Goal: Task Accomplishment & Management: Use online tool/utility

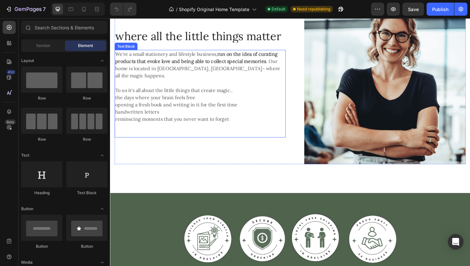
scroll to position [451, 0]
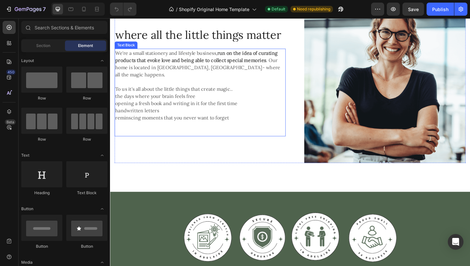
click at [174, 107] on p "opening a fresh book and writing in it for the first time" at bounding box center [207, 111] width 185 height 8
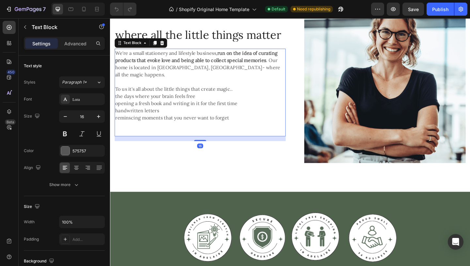
click at [193, 115] on p "handwritten letters" at bounding box center [207, 119] width 185 height 8
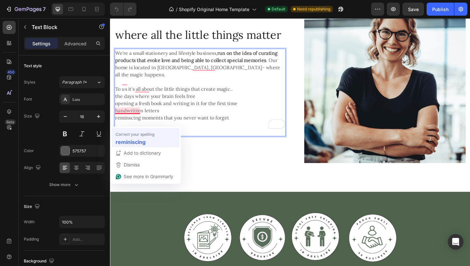
click at [151, 138] on div "reminiscing" at bounding box center [145, 142] width 63 height 10
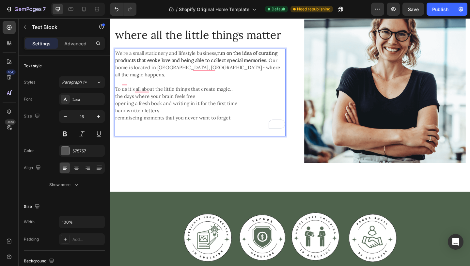
click at [252, 122] on p "reminiscing moments that you never want to forget" at bounding box center [207, 126] width 185 height 8
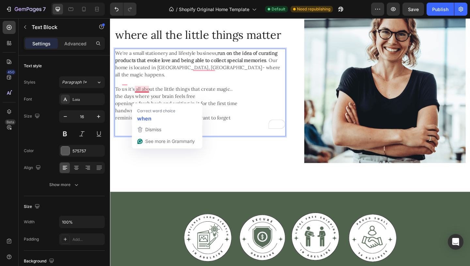
click at [211, 107] on p "opening a fresh book and writing in it for the first time" at bounding box center [207, 111] width 185 height 8
click at [209, 99] on p "the days where your brain feels free" at bounding box center [207, 103] width 185 height 8
click at [204, 99] on p "the days where your brain feels free" at bounding box center [207, 103] width 185 height 8
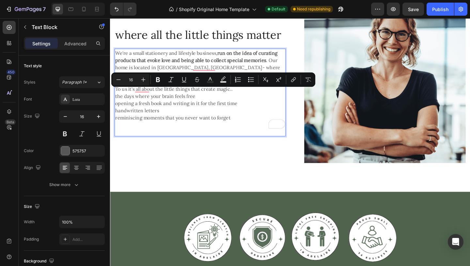
drag, startPoint x: 204, startPoint y: 96, endPoint x: 116, endPoint y: 100, distance: 87.8
click at [116, 100] on p "the days where your brain feels free" at bounding box center [207, 103] width 185 height 8
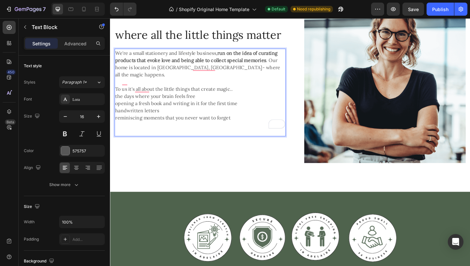
click at [177, 109] on p "opening a fresh book and writing in it for the first time" at bounding box center [207, 111] width 185 height 8
click at [204, 100] on p "the days where your brain feels free" at bounding box center [207, 103] width 185 height 8
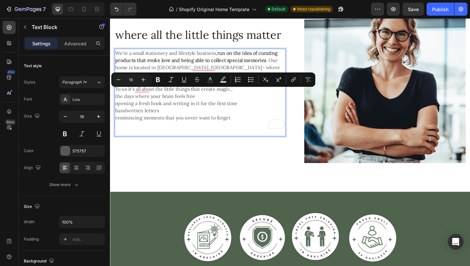
drag, startPoint x: 208, startPoint y: 100, endPoint x: 123, endPoint y: 100, distance: 84.8
click at [123, 100] on p "the days where your brain feels free" at bounding box center [207, 103] width 185 height 8
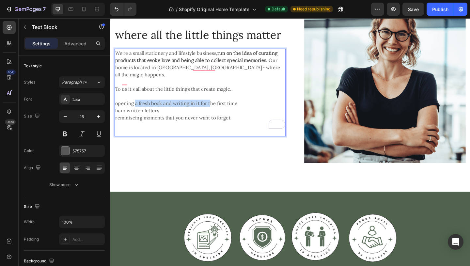
drag, startPoint x: 136, startPoint y: 108, endPoint x: 216, endPoint y: 109, distance: 79.6
click at [219, 109] on p "opening a fresh book and writing in it for the first time" at bounding box center [207, 111] width 185 height 8
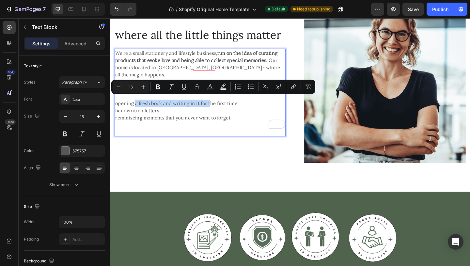
click at [218, 109] on p "opening a fresh book and writing in it for the first time" at bounding box center [207, 111] width 185 height 8
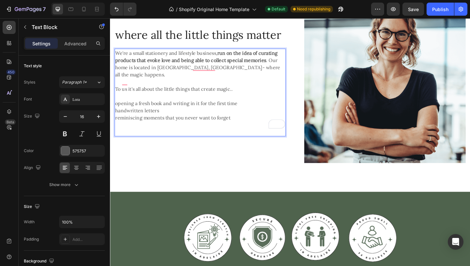
drag, startPoint x: 254, startPoint y: 106, endPoint x: 130, endPoint y: 109, distance: 124.7
click at [130, 109] on p "opening a fresh book and writing in it for the first time" at bounding box center [207, 111] width 185 height 8
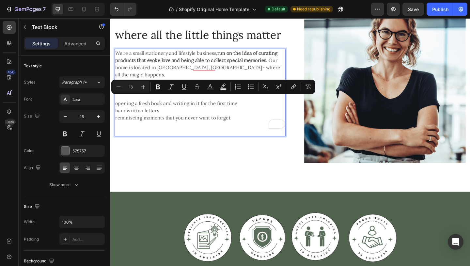
click at [171, 108] on p "opening a fresh book and writing in it for the first time" at bounding box center [207, 111] width 185 height 8
click at [248, 107] on p "opening a fresh book and writing in it for the first time" at bounding box center [207, 111] width 185 height 8
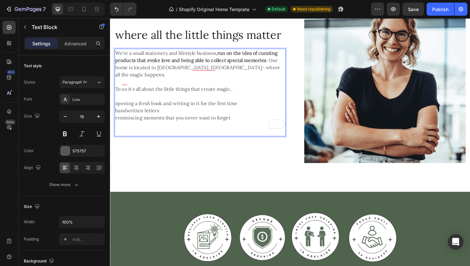
click at [174, 122] on p "reminiscing moments that you never want to forget" at bounding box center [207, 126] width 185 height 8
click at [161, 99] on p "Rich Text Editor. Editing area: main" at bounding box center [207, 103] width 185 height 8
click at [256, 122] on p "reminiscing moments that you never want to forget" at bounding box center [207, 126] width 185 height 8
drag, startPoint x: 256, startPoint y: 120, endPoint x: 126, endPoint y: 125, distance: 130.9
click at [126, 125] on p "reminiscing moments that you never want to forget" at bounding box center [207, 126] width 185 height 8
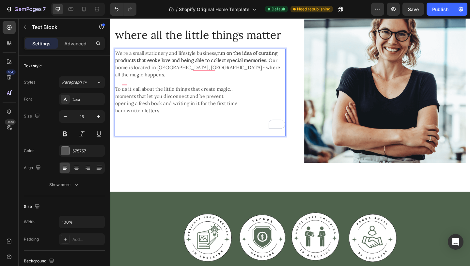
click at [199, 107] on p "opening a fresh book and writing in it for the first time" at bounding box center [207, 111] width 185 height 8
click at [120, 124] on p "Rich Text Editor. Editing area: main" at bounding box center [207, 126] width 185 height 8
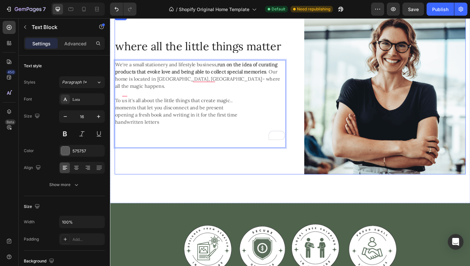
scroll to position [437, 0]
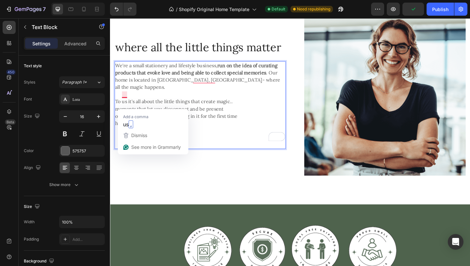
click at [127, 106] on p "To us it's all about the little things that create magic.." at bounding box center [207, 109] width 185 height 8
click at [128, 106] on p "To us it's all about the little things that create magic.." at bounding box center [207, 109] width 185 height 8
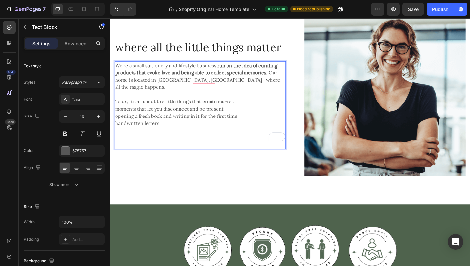
click at [153, 145] on p "Rich Text Editor. Editing area: main" at bounding box center [207, 148] width 185 height 8
click at [165, 138] on p "Rich Text Editor. Editing area: main" at bounding box center [207, 140] width 185 height 8
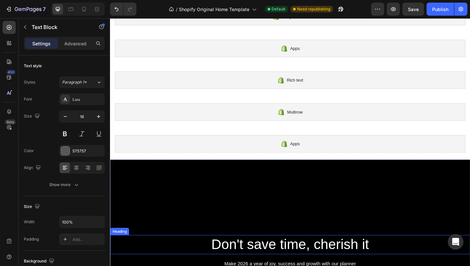
scroll to position [0, 0]
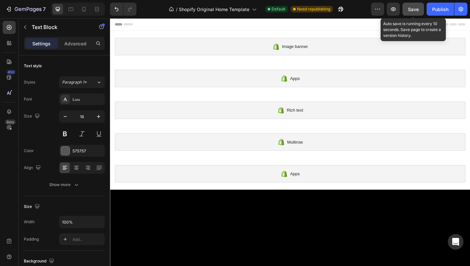
click at [410, 10] on span "Save" at bounding box center [413, 10] width 11 height 6
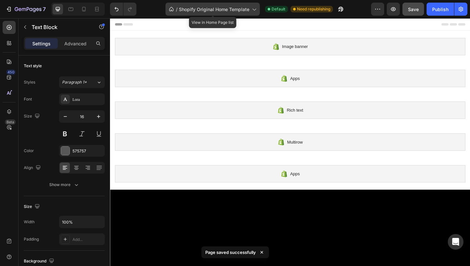
click at [230, 12] on span "Shopify Original Home Template" at bounding box center [214, 9] width 70 height 7
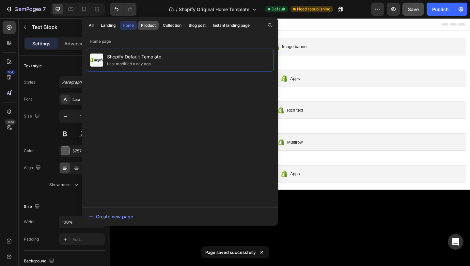
click at [160, 28] on button "Product" at bounding box center [172, 25] width 24 height 9
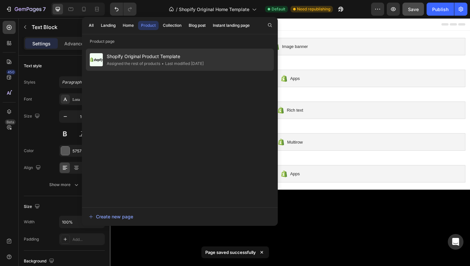
click at [156, 59] on span "Shopify Original Product Template" at bounding box center [155, 57] width 97 height 8
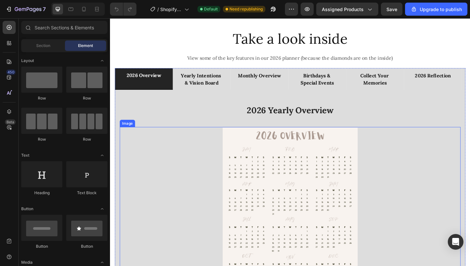
scroll to position [688, 0]
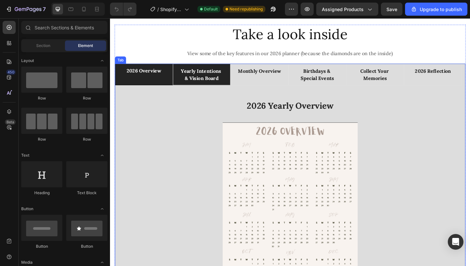
click at [237, 87] on li "yearly intentions & vision board" at bounding box center [209, 79] width 63 height 23
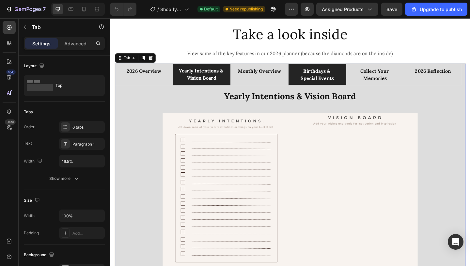
click at [350, 81] on p "birthdays & special events" at bounding box center [335, 79] width 50 height 16
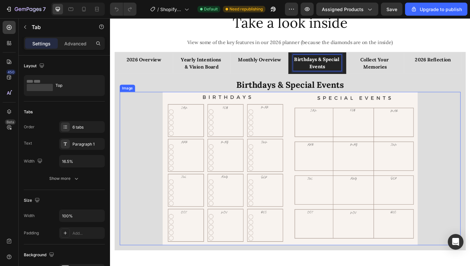
scroll to position [713, 0]
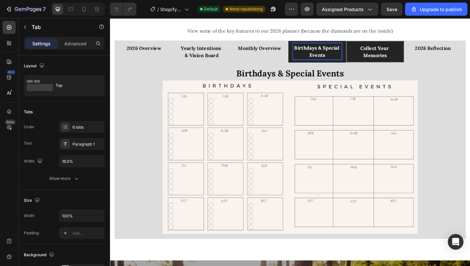
click at [424, 61] on li "collect your memories" at bounding box center [398, 54] width 63 height 23
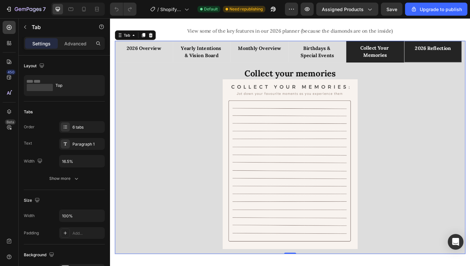
click at [470, 59] on li "2026 reflection" at bounding box center [461, 54] width 63 height 23
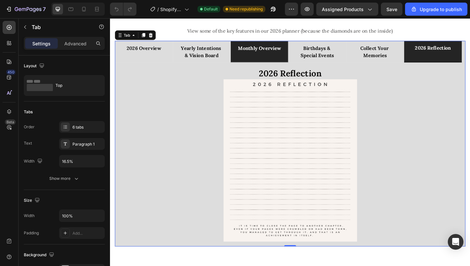
click at [288, 62] on div "monthly overview" at bounding box center [272, 55] width 49 height 18
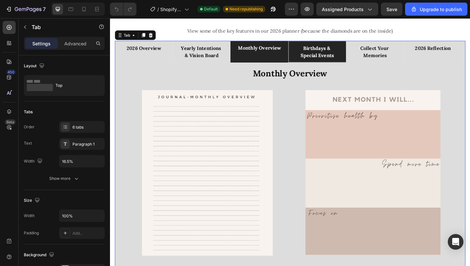
click at [362, 63] on li "birthdays & special events" at bounding box center [335, 54] width 63 height 23
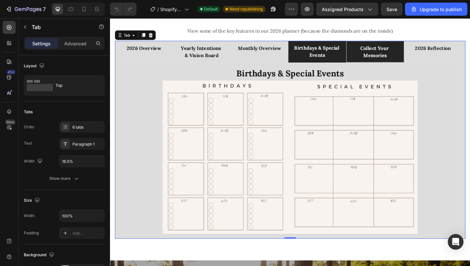
click at [417, 60] on p "collect your memories" at bounding box center [398, 55] width 50 height 16
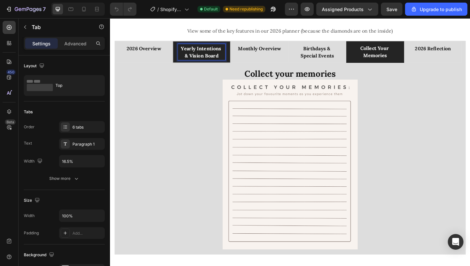
click at [229, 62] on p "yearly intentions & vision board" at bounding box center [210, 55] width 50 height 16
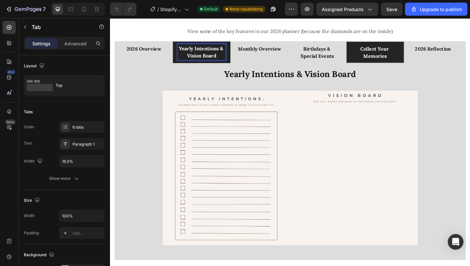
click at [421, 61] on p "collect your memories" at bounding box center [398, 55] width 50 height 16
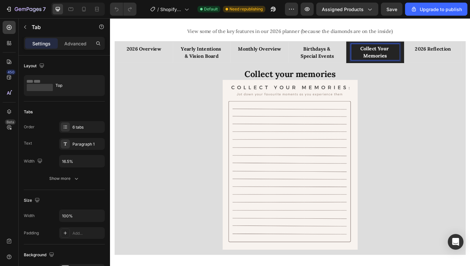
scroll to position [712, 0]
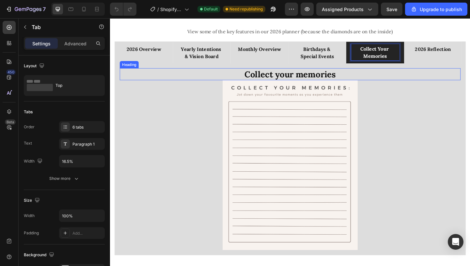
click at [363, 80] on h2 "Collect your memories" at bounding box center [305, 78] width 371 height 13
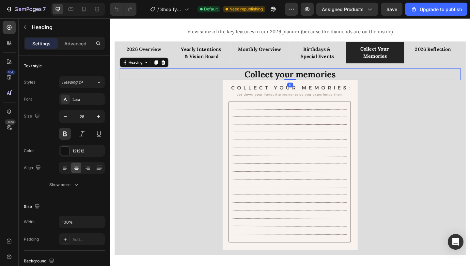
click at [363, 80] on h2 "Collect your memories" at bounding box center [305, 78] width 371 height 13
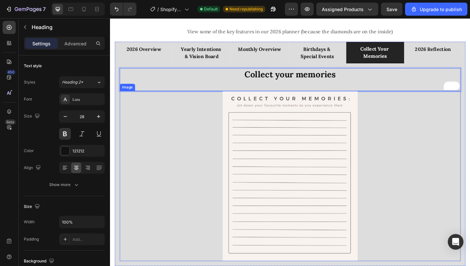
click at [400, 127] on div at bounding box center [305, 189] width 371 height 185
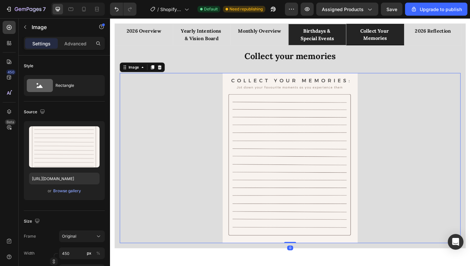
scroll to position [729, 0]
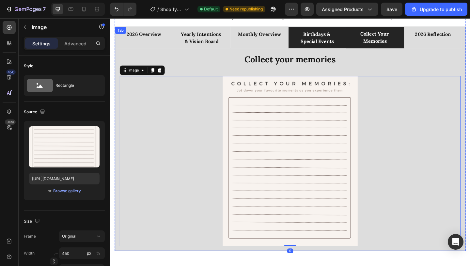
click at [352, 47] on p "birthdays & special events" at bounding box center [335, 39] width 50 height 16
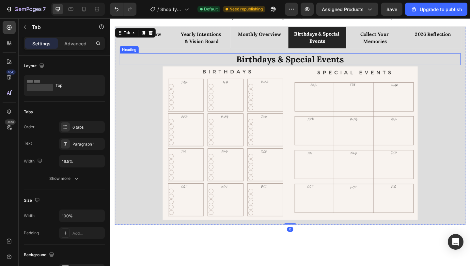
click at [380, 63] on h2 "Birthdays & Special Events" at bounding box center [305, 62] width 371 height 13
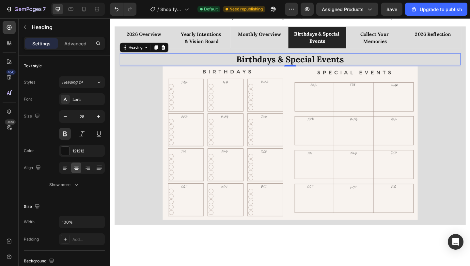
click at [375, 63] on h2 "Birthdays & Special Events" at bounding box center [305, 62] width 371 height 13
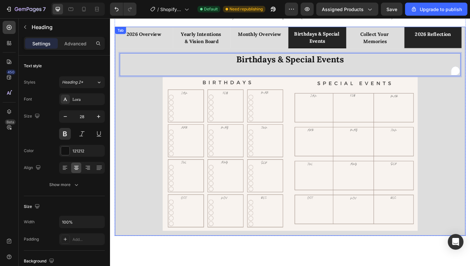
click at [468, 43] on div "2026 reflection" at bounding box center [460, 39] width 41 height 18
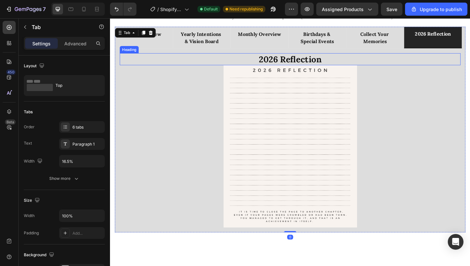
click at [350, 58] on h2 "2026 Reflection" at bounding box center [305, 62] width 371 height 13
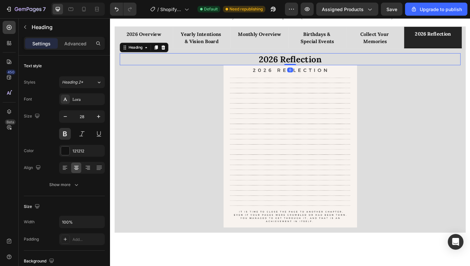
click at [350, 64] on h2 "2026 Reflection" at bounding box center [305, 62] width 371 height 13
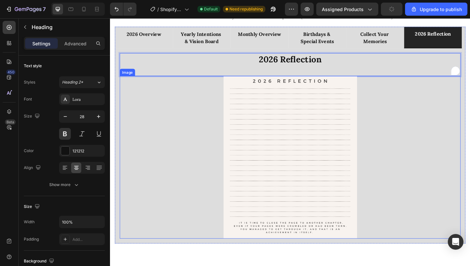
click at [430, 141] on div at bounding box center [305, 169] width 371 height 177
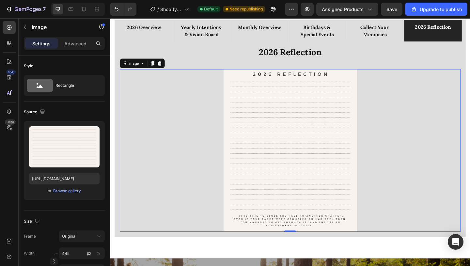
scroll to position [745, 0]
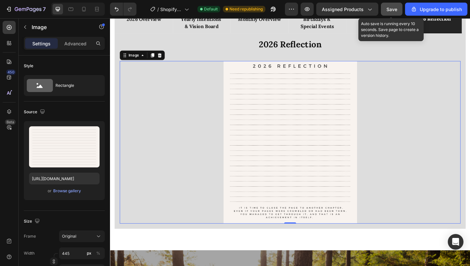
click at [391, 11] on span "Save" at bounding box center [391, 10] width 11 height 6
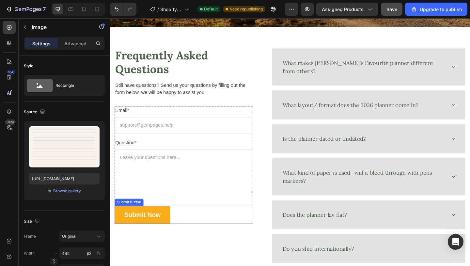
scroll to position [1209, 0]
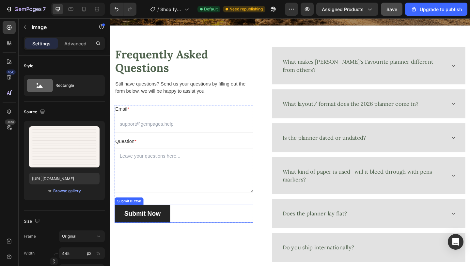
click at [164, 236] on button "Submit Now" at bounding box center [145, 231] width 60 height 20
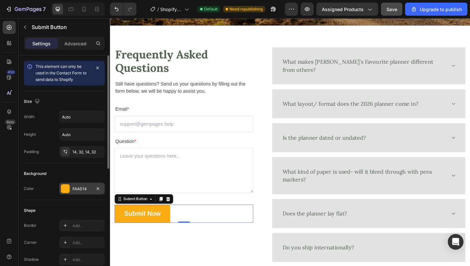
click at [89, 190] on div "FAAD14" at bounding box center [81, 189] width 19 height 6
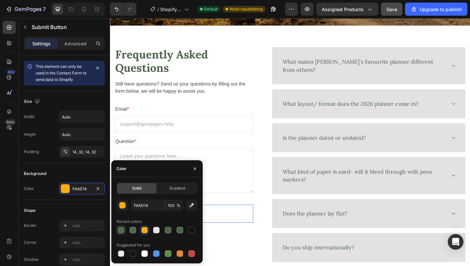
click at [123, 229] on div at bounding box center [121, 230] width 7 height 7
click at [119, 230] on div at bounding box center [121, 230] width 7 height 7
click at [156, 207] on input "FAAD14" at bounding box center [148, 205] width 34 height 12
click at [131, 231] on div at bounding box center [133, 230] width 7 height 7
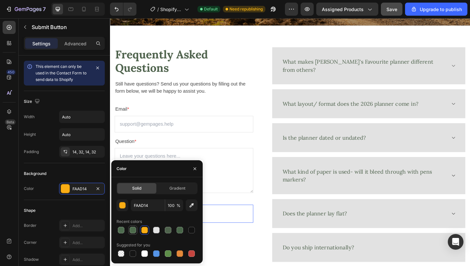
click at [131, 231] on div at bounding box center [133, 230] width 7 height 7
click at [196, 168] on icon "button" at bounding box center [194, 168] width 5 height 5
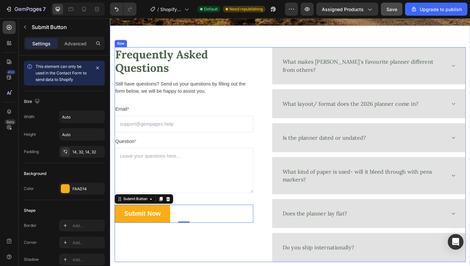
click at [199, 258] on div "Frequently Asked Questions Heading Still have questions? Send us your questions…" at bounding box center [190, 167] width 151 height 234
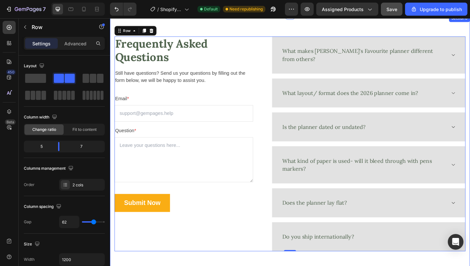
scroll to position [1168, 0]
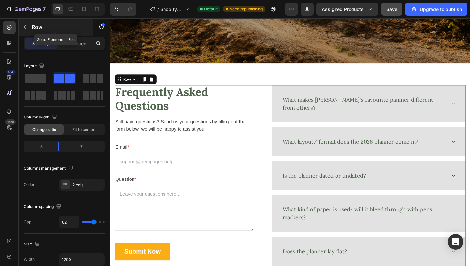
click at [26, 29] on icon "button" at bounding box center [25, 26] width 5 height 5
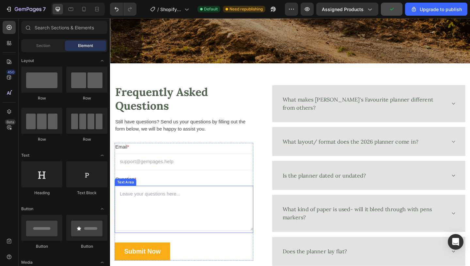
click at [186, 228] on textarea at bounding box center [190, 224] width 151 height 49
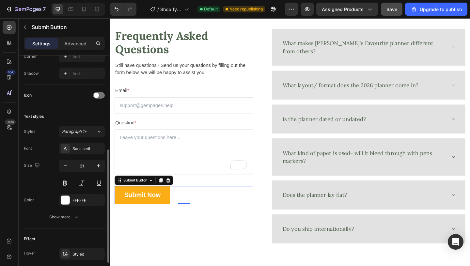
scroll to position [188, 0]
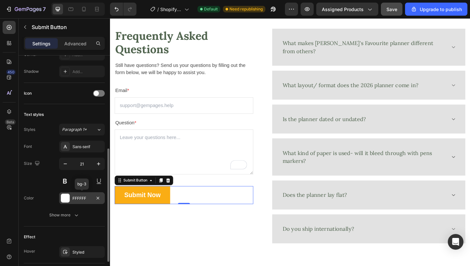
click at [81, 200] on div "FFFFFF" at bounding box center [81, 198] width 19 height 6
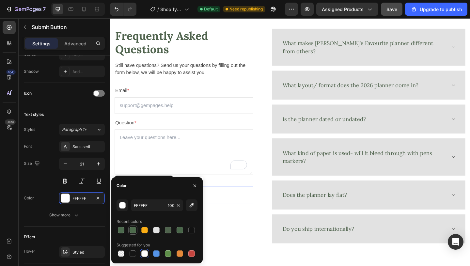
click at [131, 228] on div at bounding box center [133, 230] width 7 height 7
click at [198, 186] on button "button" at bounding box center [195, 185] width 10 height 10
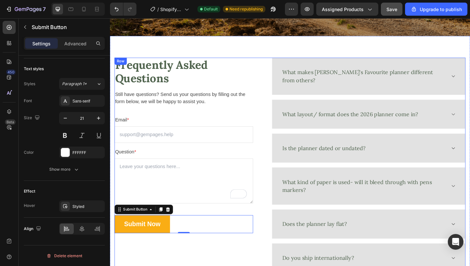
scroll to position [1202, 0]
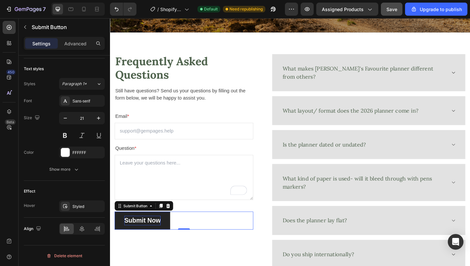
click at [163, 238] on div "Submit Now" at bounding box center [144, 238] width 39 height 10
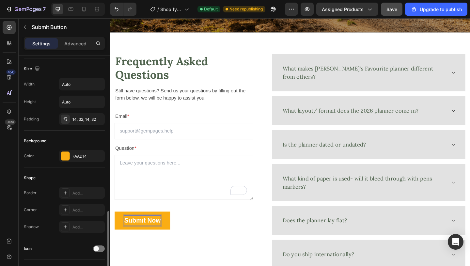
scroll to position [0, 0]
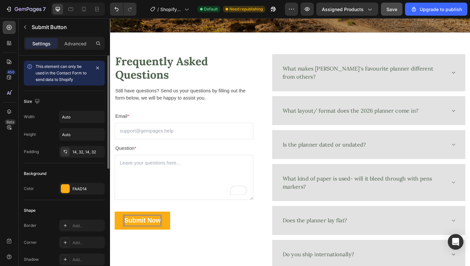
click at [65, 75] on span "This element can only be used in the Contact Form to send data to Shopify" at bounding box center [61, 73] width 51 height 18
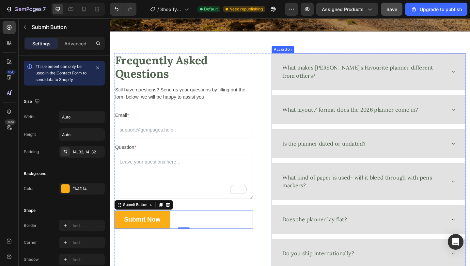
scroll to position [1212, 0]
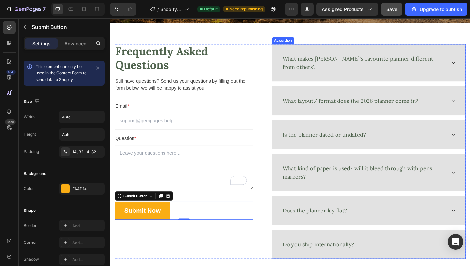
click at [470, 105] on div "What layout/ format does the 2026 planner come in?" at bounding box center [391, 108] width 210 height 32
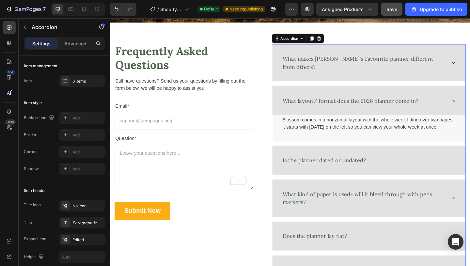
click at [470, 98] on div "What layout/ format does the 2026 planner come in?" at bounding box center [391, 108] width 210 height 32
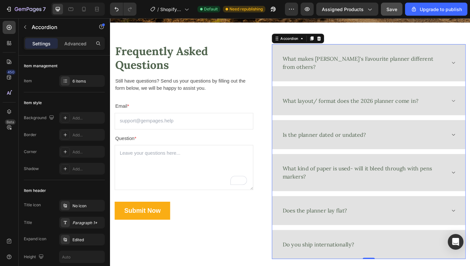
click at [470, 139] on div "Is the planner dated or undated?" at bounding box center [386, 144] width 179 height 11
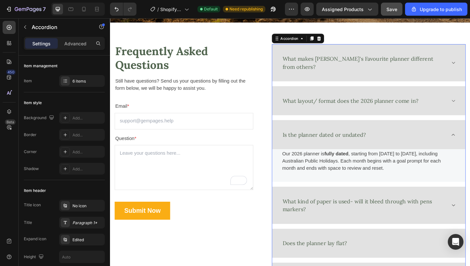
click at [470, 139] on div "Is the planner dated or undated?" at bounding box center [386, 144] width 179 height 11
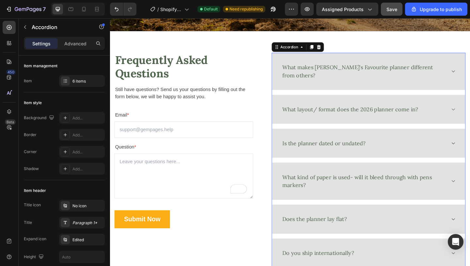
scroll to position [1215, 0]
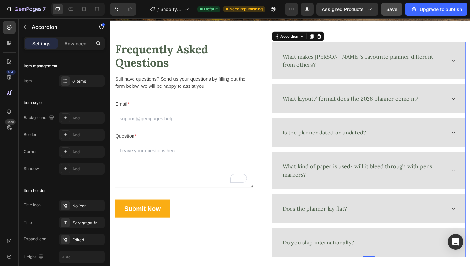
click at [470, 64] on div "What makes [PERSON_NAME]'s Favourite planner different from others?" at bounding box center [391, 64] width 210 height 40
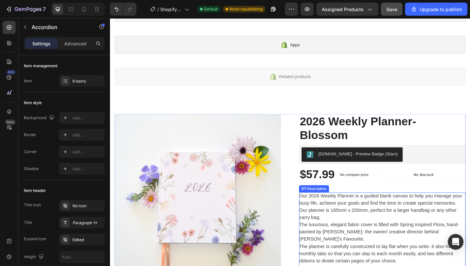
scroll to position [0, 0]
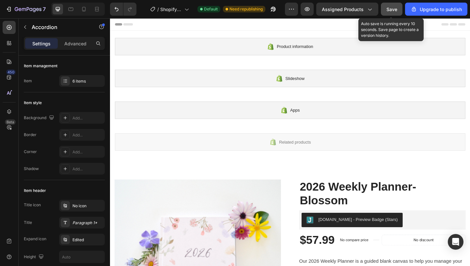
click at [394, 13] on button "Save" at bounding box center [392, 9] width 22 height 13
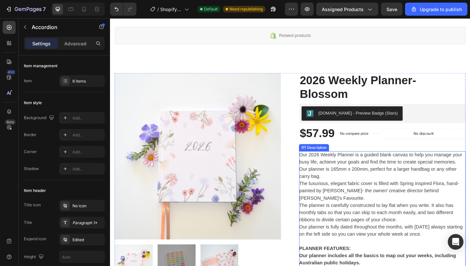
scroll to position [111, 0]
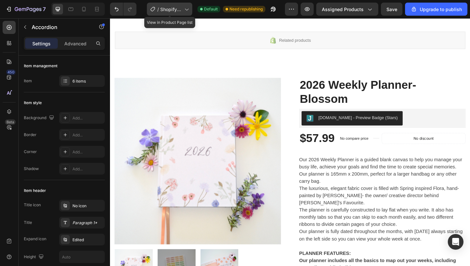
click at [179, 6] on span "Shopify Original Product Template" at bounding box center [171, 9] width 22 height 7
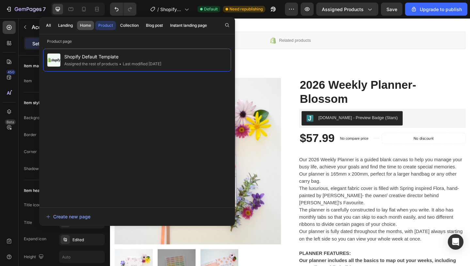
click at [82, 27] on div "Home" at bounding box center [85, 26] width 11 height 6
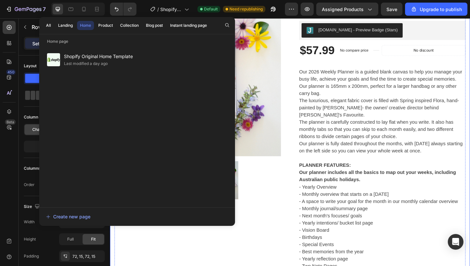
scroll to position [209, 0]
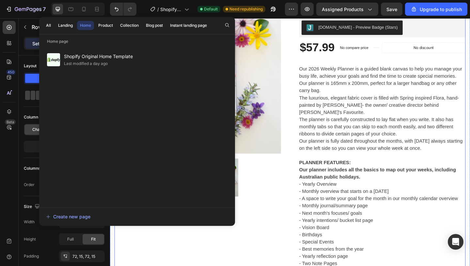
click at [296, 228] on div "Product Images 2026 Weekly Planner- Blossom (P) Title [DOMAIN_NAME] - Preview B…" at bounding box center [306, 206] width 382 height 444
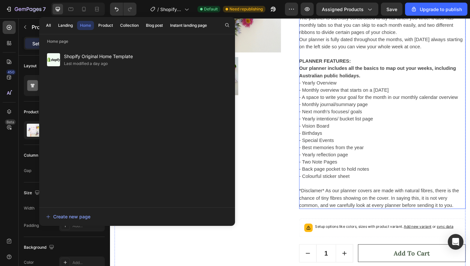
scroll to position [321, 0]
